Goal: Information Seeking & Learning: Check status

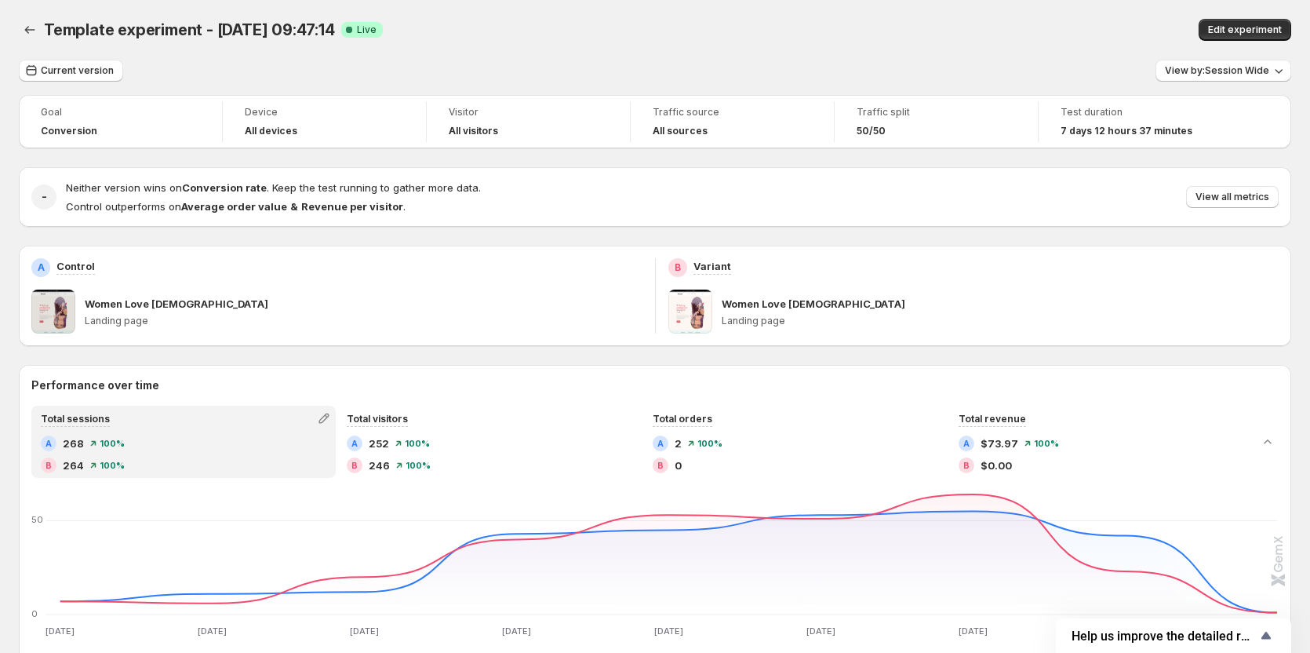
click at [745, 63] on div "Current version View by: Session Wide" at bounding box center [655, 71] width 1272 height 23
click at [1252, 207] on button "View all metrics" at bounding box center [1232, 197] width 93 height 22
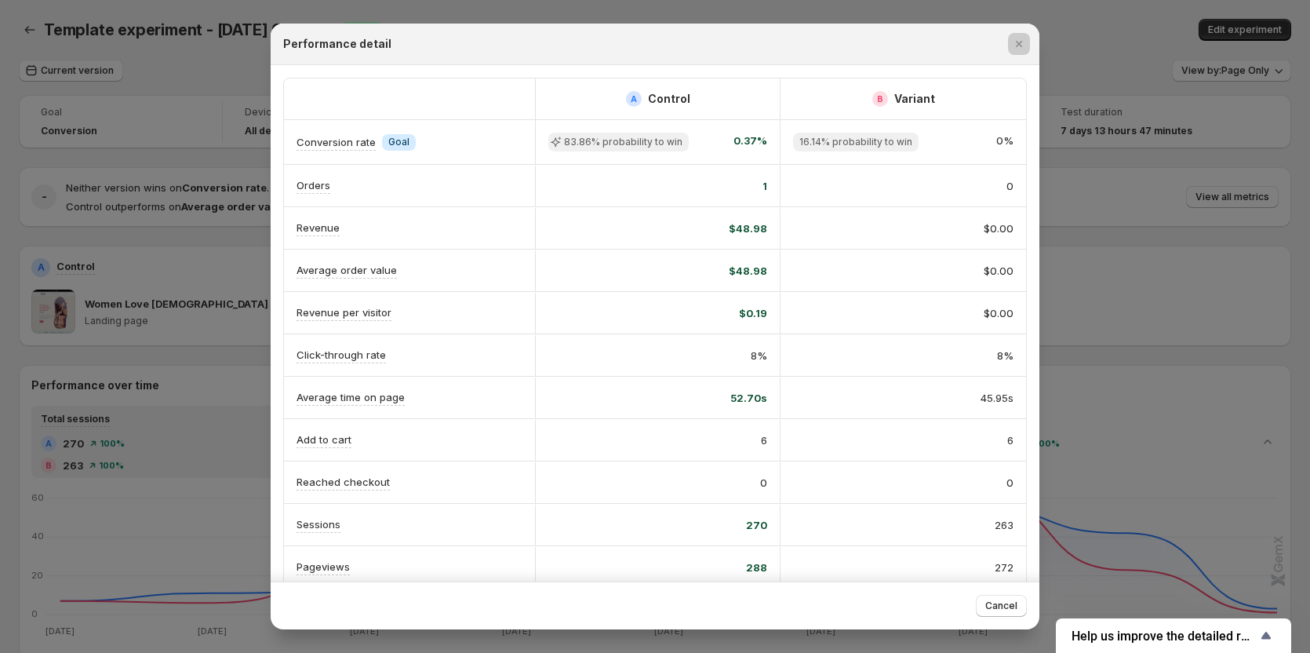
click at [1146, 144] on div at bounding box center [655, 326] width 1310 height 653
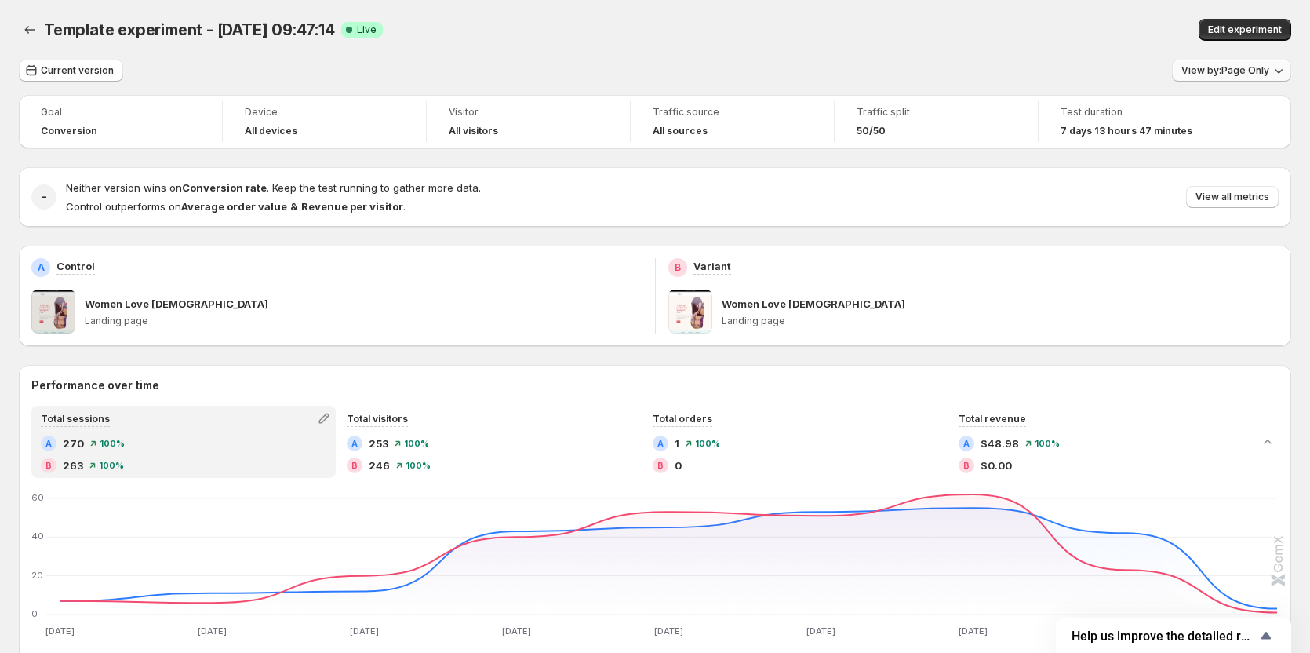
click at [1193, 73] on span "View by: Page Only" at bounding box center [1225, 70] width 88 height 13
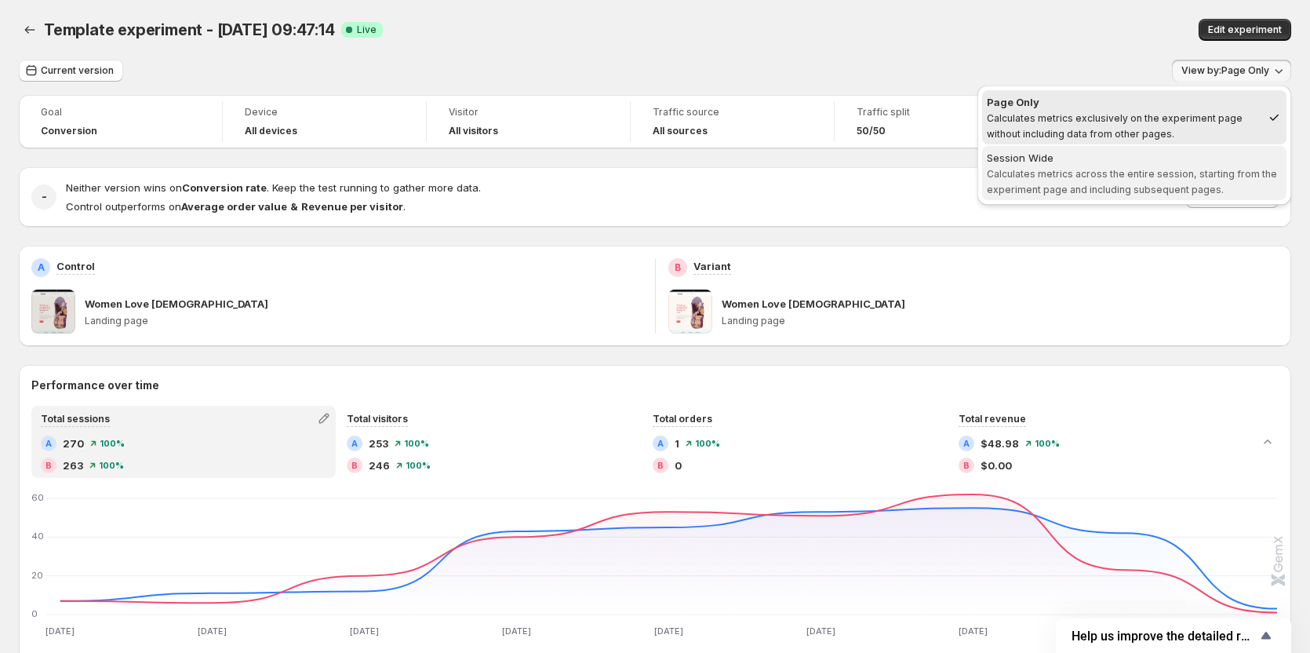
click at [1158, 179] on span "Calculates metrics across the entire session, starting from the experiment page…" at bounding box center [1132, 181] width 290 height 27
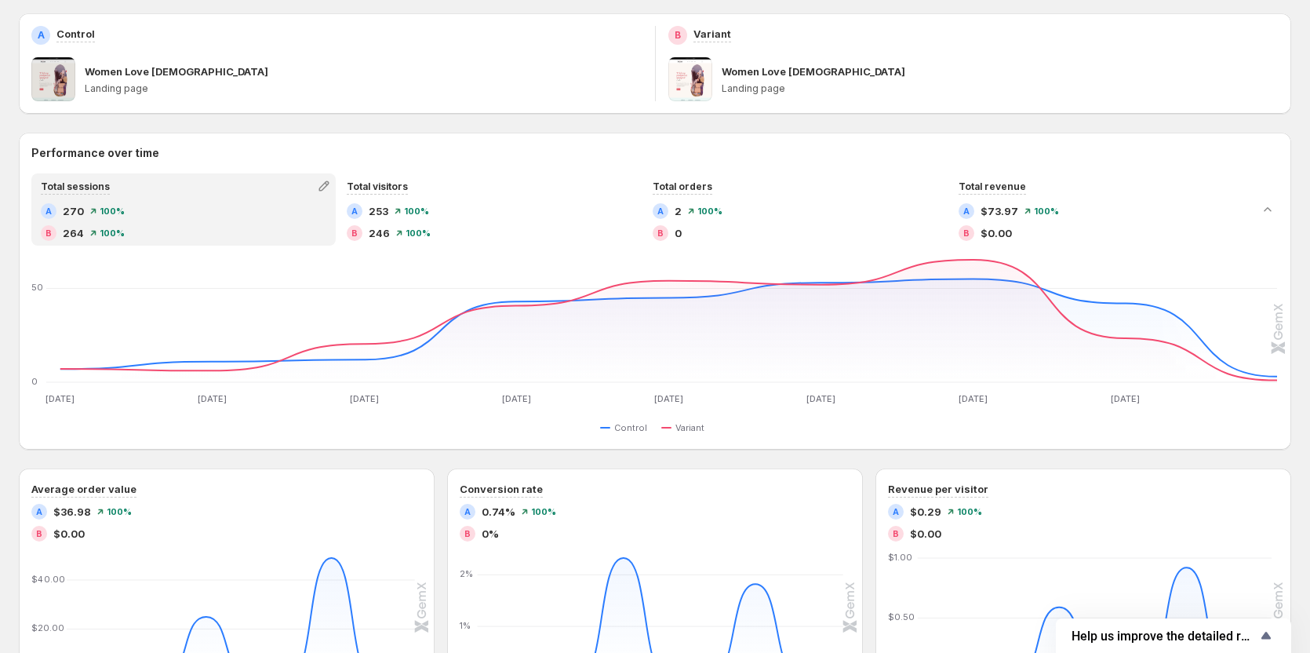
scroll to position [235, 0]
